Goal: Transaction & Acquisition: Book appointment/travel/reservation

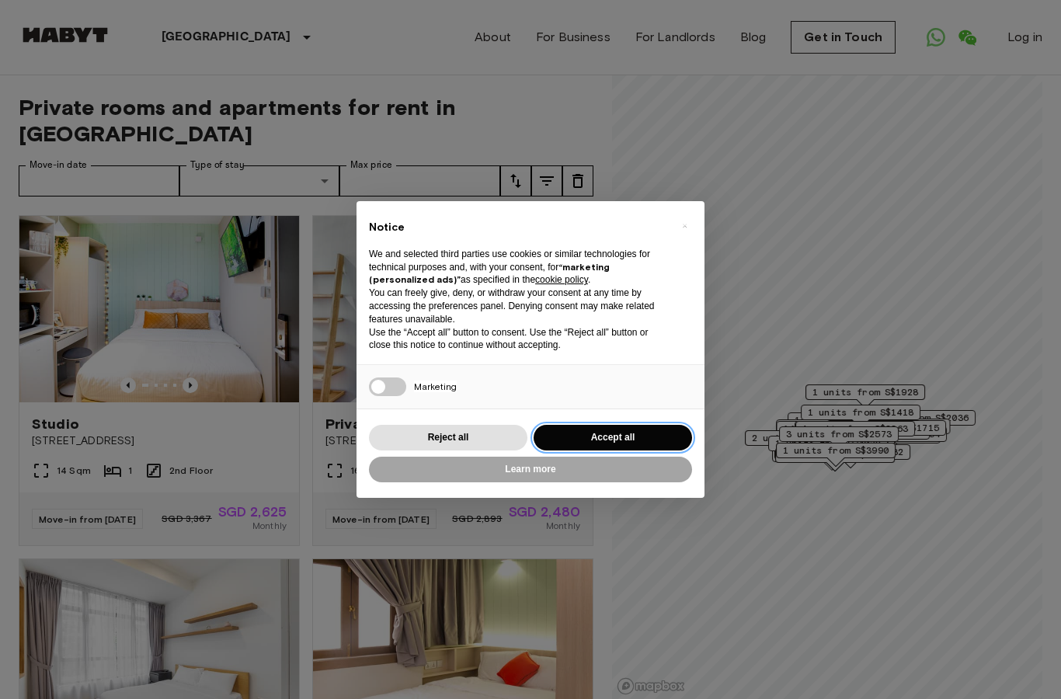
click at [601, 435] on button "Accept all" at bounding box center [613, 438] width 159 height 26
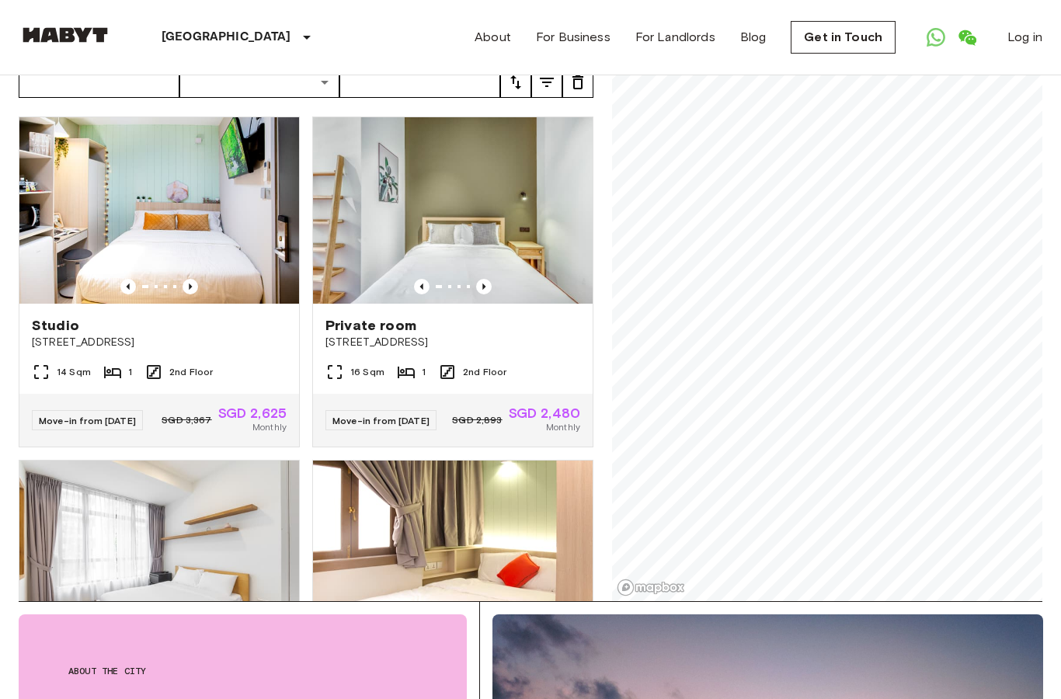
scroll to position [99, 0]
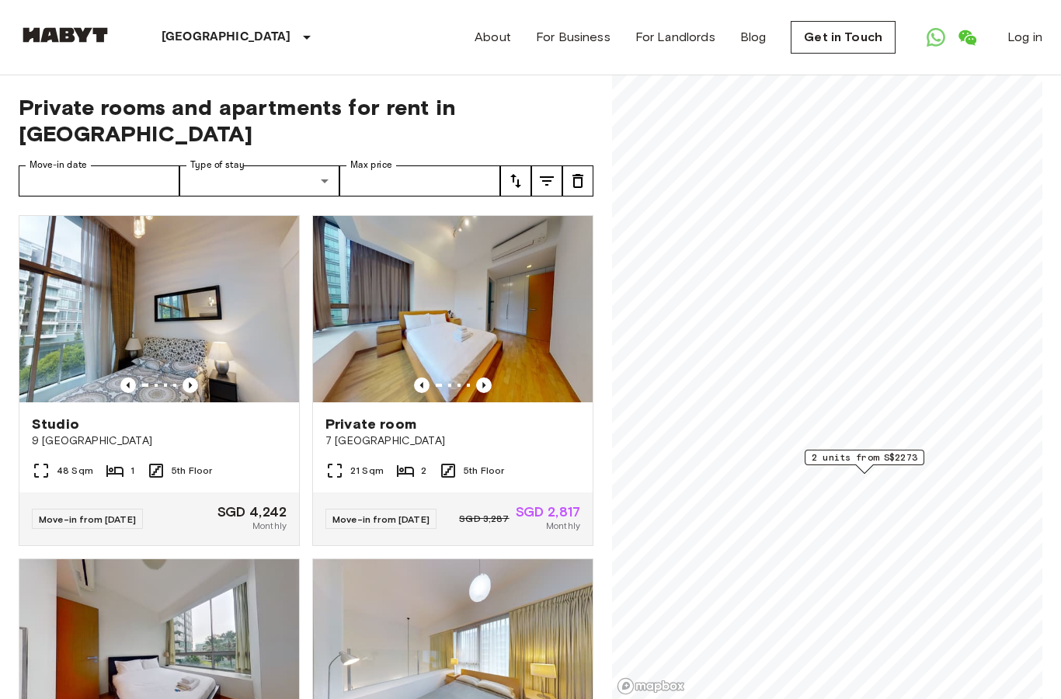
click at [866, 455] on span "2 units from S$2273" at bounding box center [865, 458] width 106 height 14
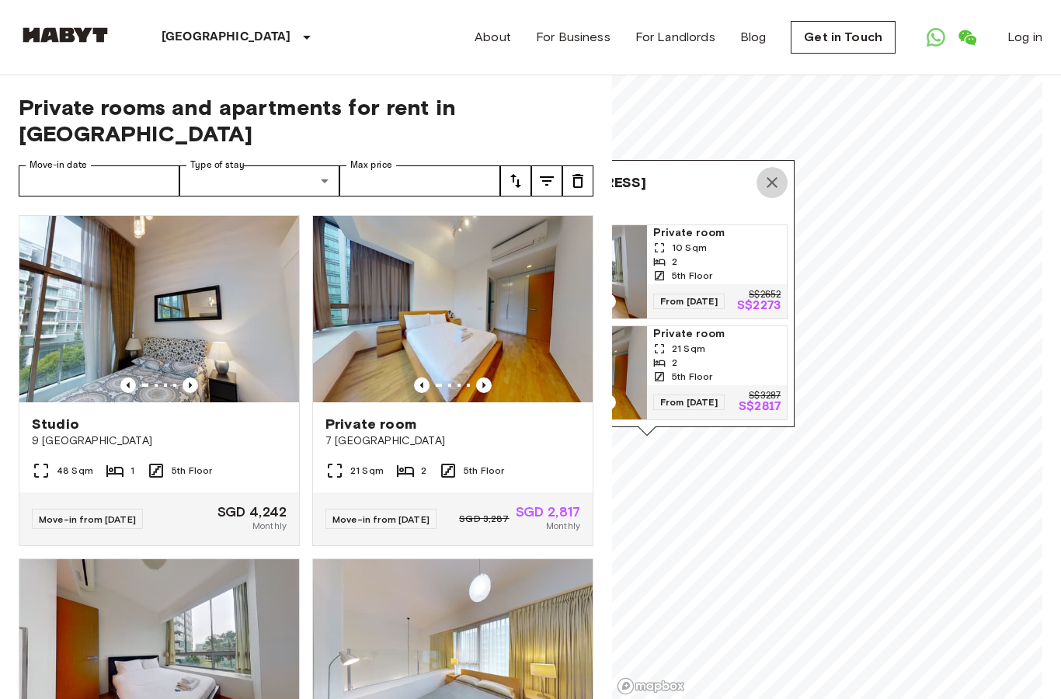
click at [772, 173] on icon "Map marker" at bounding box center [772, 182] width 19 height 19
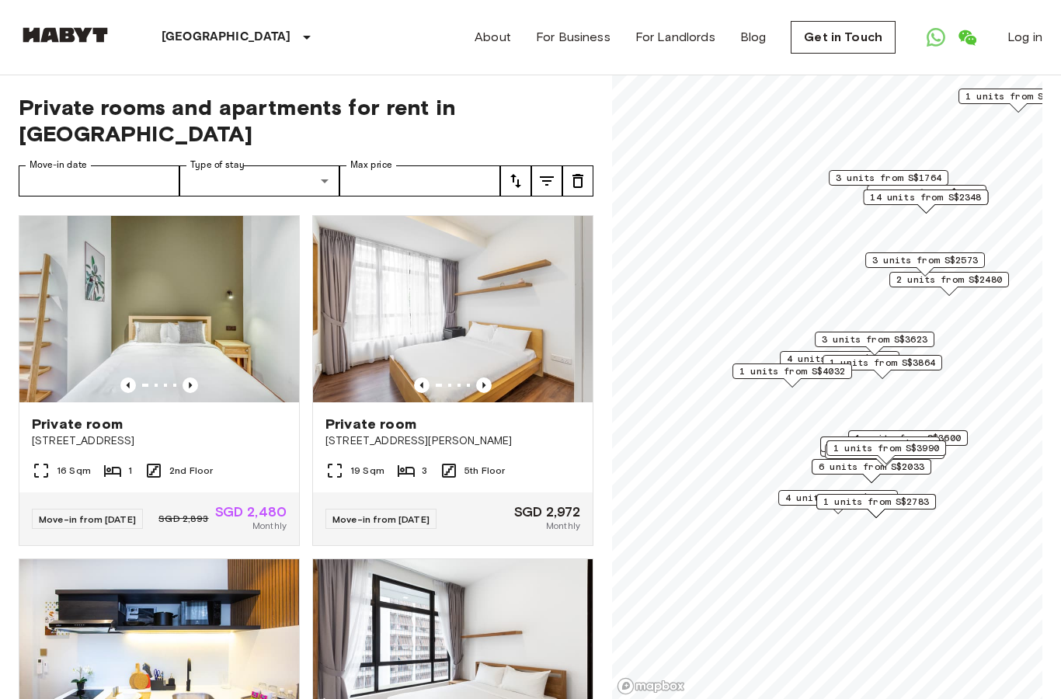
click at [780, 374] on span "1 units from S$4032" at bounding box center [793, 371] width 106 height 14
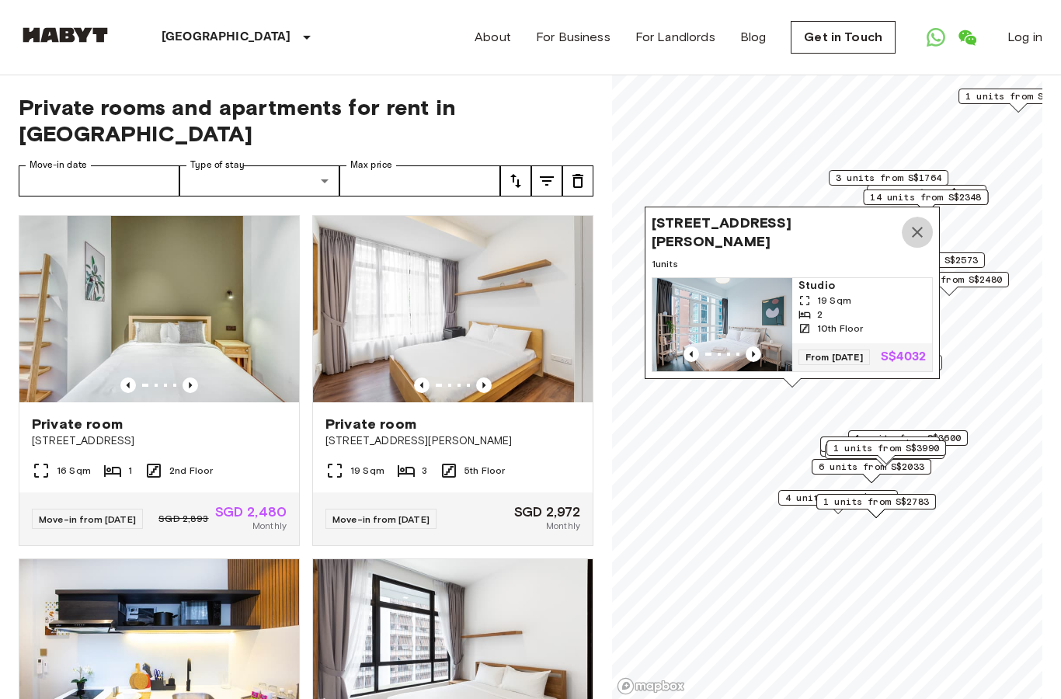
click at [918, 227] on icon "Map marker" at bounding box center [917, 232] width 11 height 11
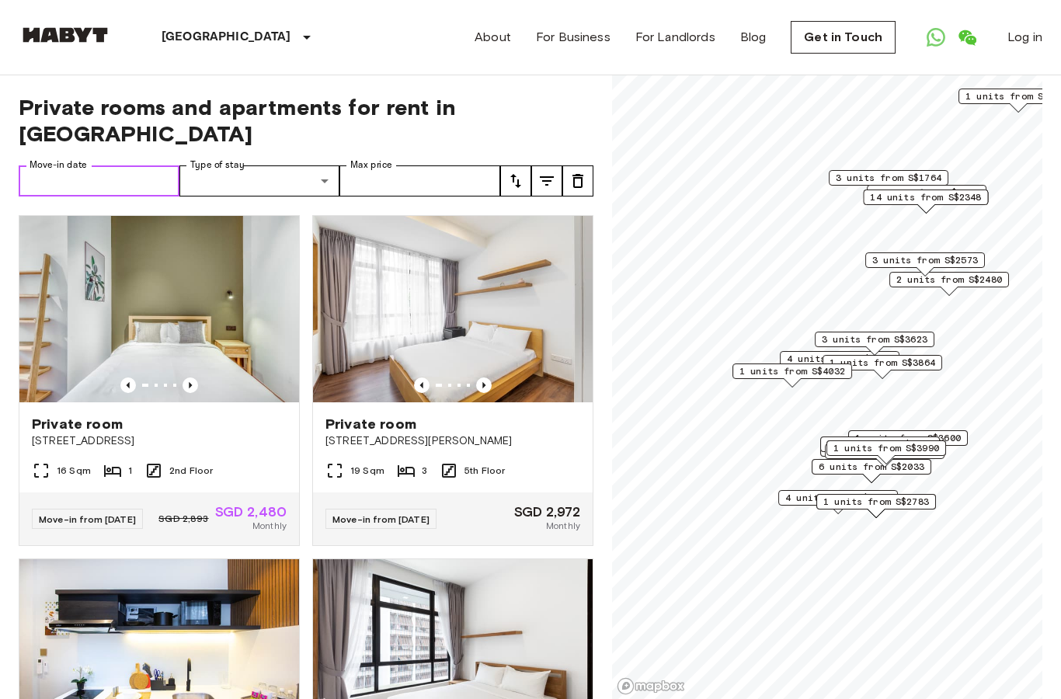
click at [127, 169] on input "Move-in date" at bounding box center [99, 181] width 161 height 31
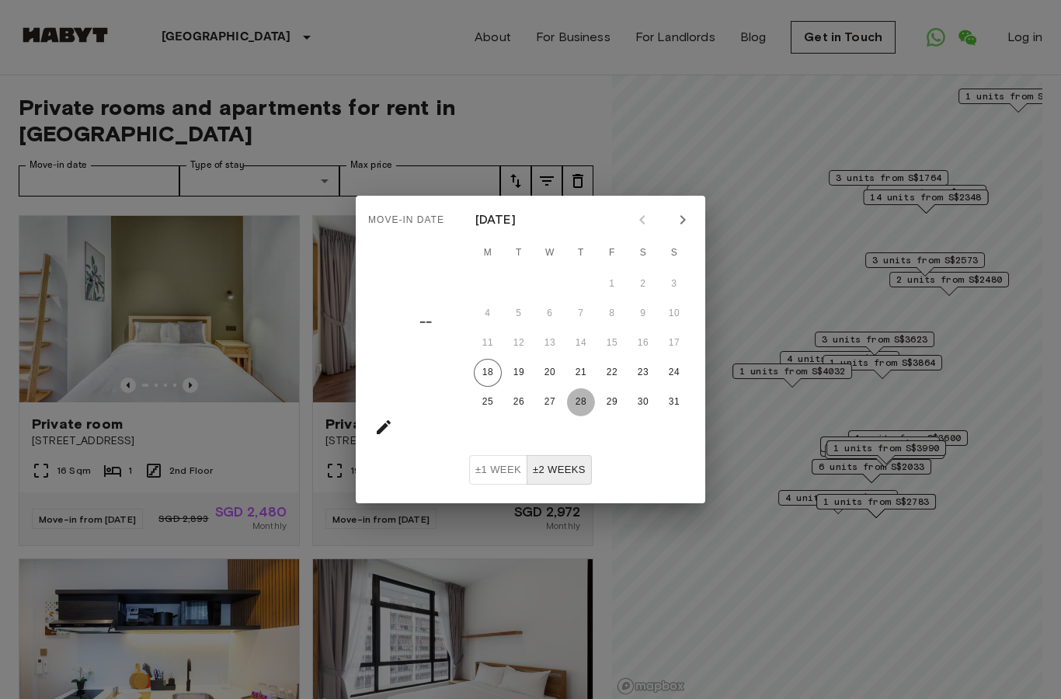
click at [587, 410] on button "28" at bounding box center [581, 403] width 28 height 28
type input "**********"
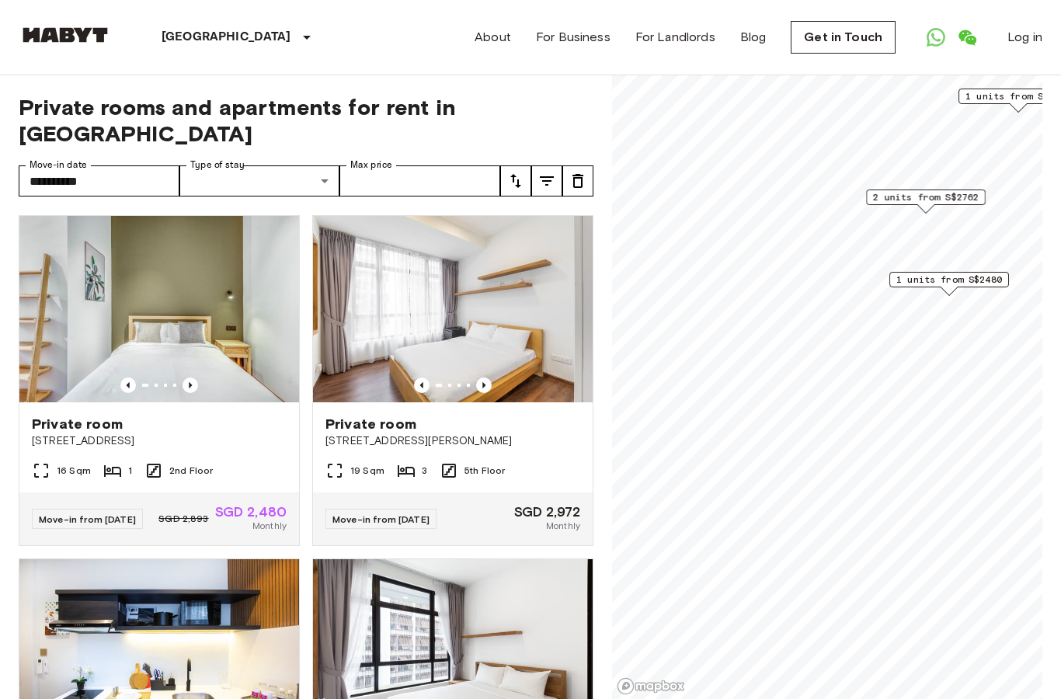
click at [272, 176] on div "**********" at bounding box center [306, 387] width 575 height 625
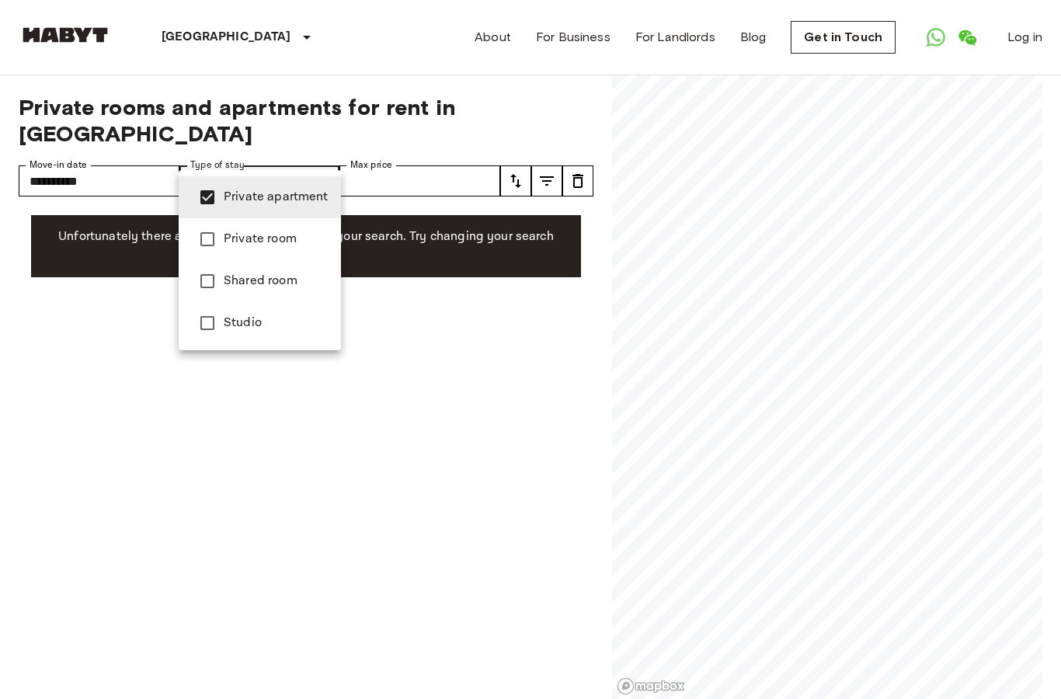
click at [102, 263] on div at bounding box center [530, 349] width 1061 height 699
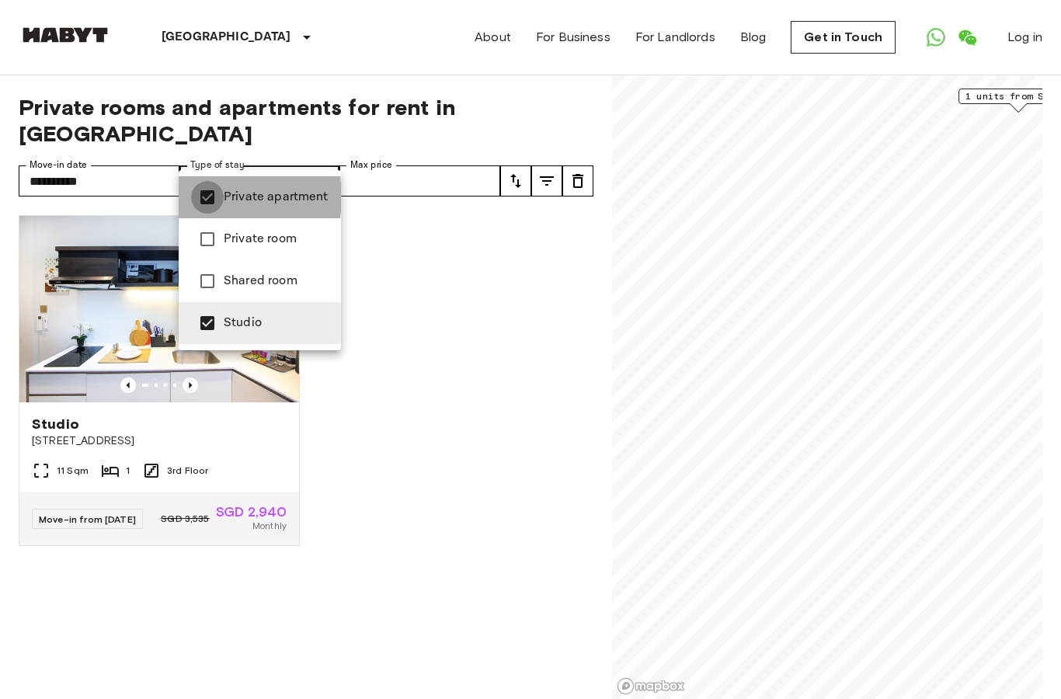
type input "******"
click at [352, 392] on div at bounding box center [530, 349] width 1061 height 699
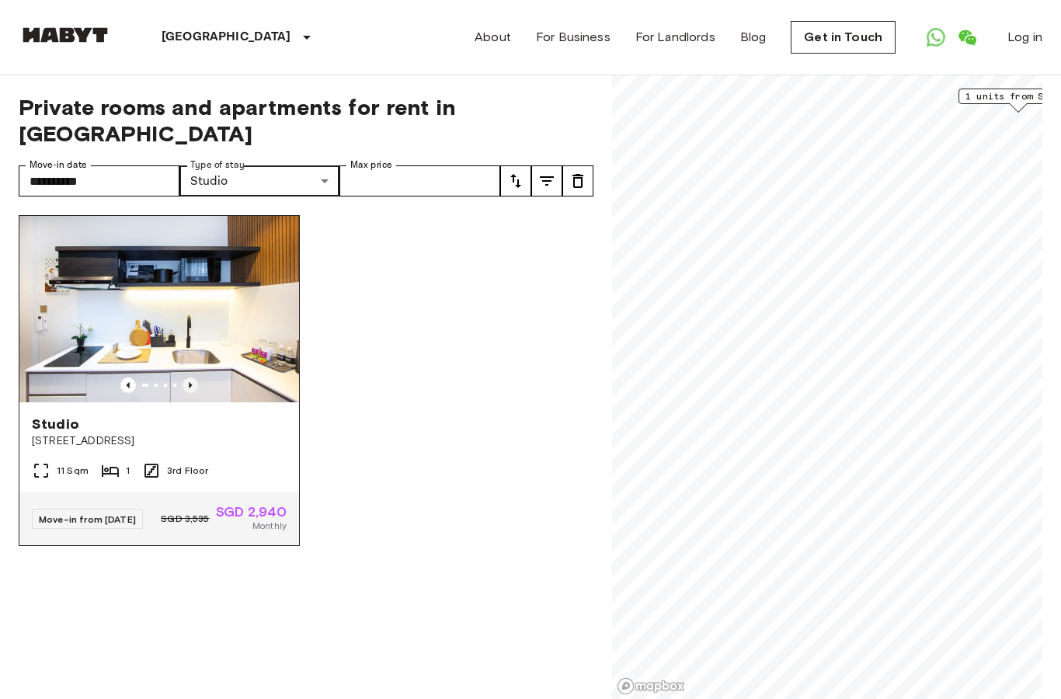
click at [190, 378] on icon "Previous image" at bounding box center [191, 386] width 16 height 16
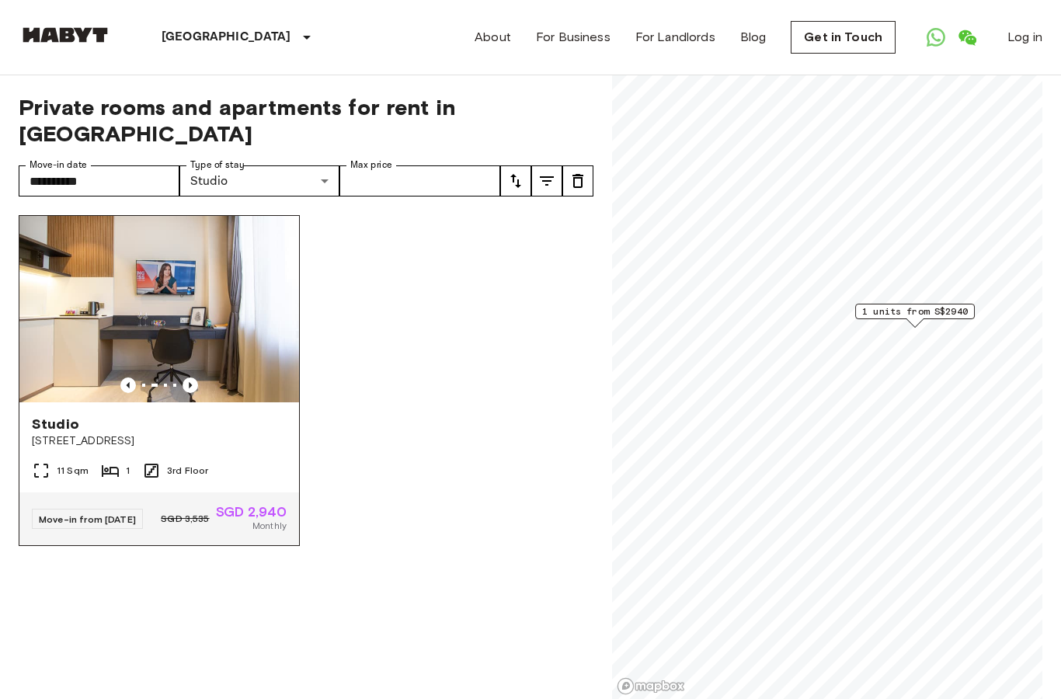
click at [233, 434] on span "[STREET_ADDRESS]" at bounding box center [159, 442] width 255 height 16
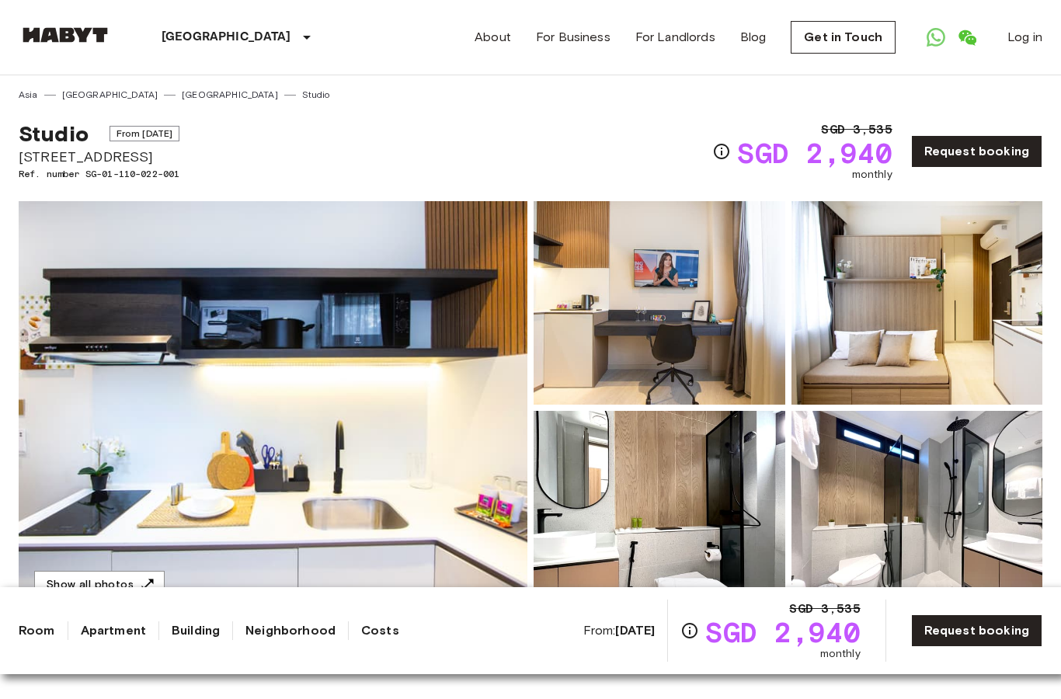
click at [274, 413] on img at bounding box center [273, 407] width 509 height 413
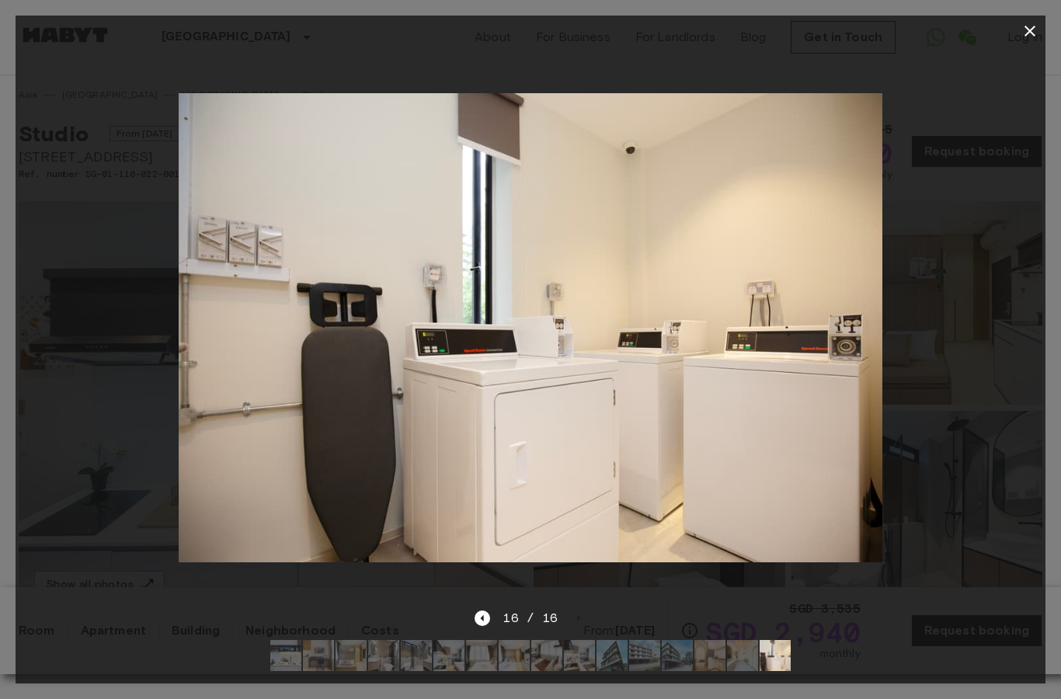
click at [943, 101] on div at bounding box center [531, 328] width 1030 height 563
click at [1040, 26] on button "button" at bounding box center [1030, 31] width 31 height 31
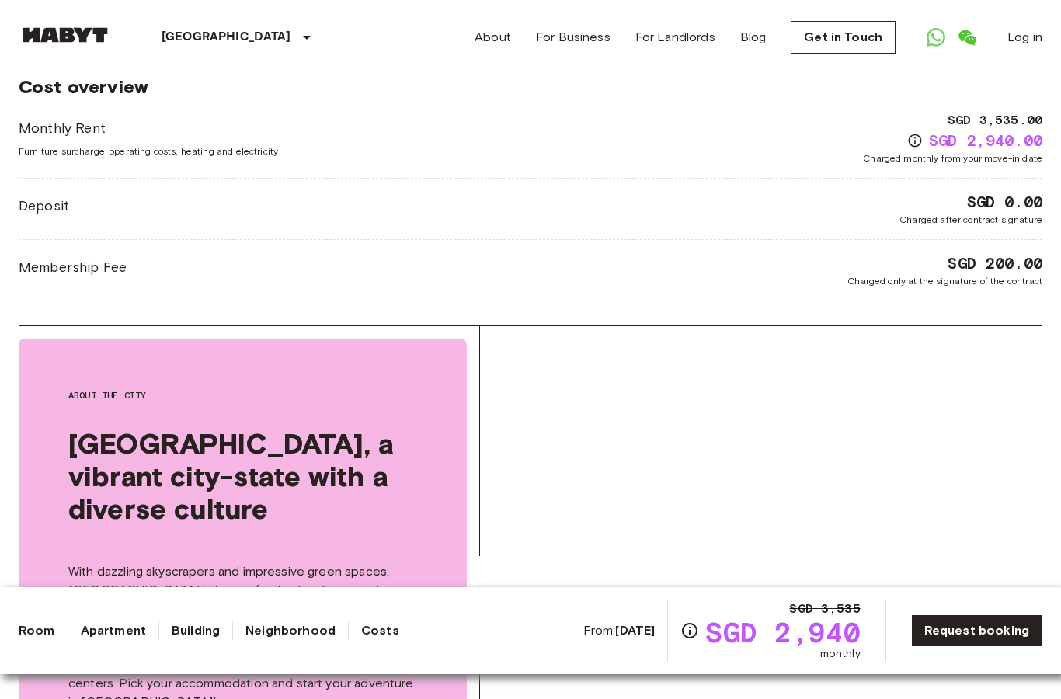
scroll to position [1687, 0]
